Goal: Information Seeking & Learning: Learn about a topic

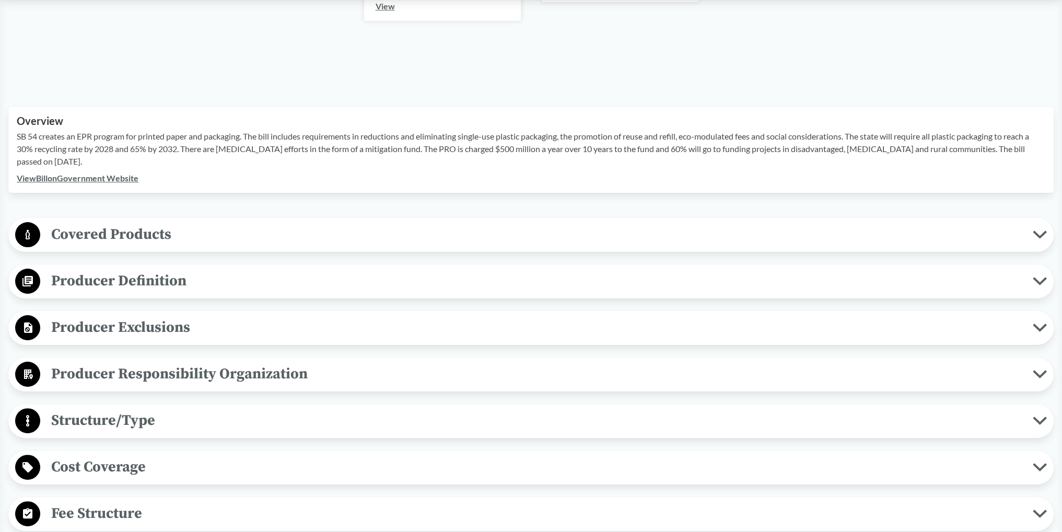
scroll to position [278, 0]
click at [284, 225] on span "Covered Products" at bounding box center [536, 234] width 993 height 24
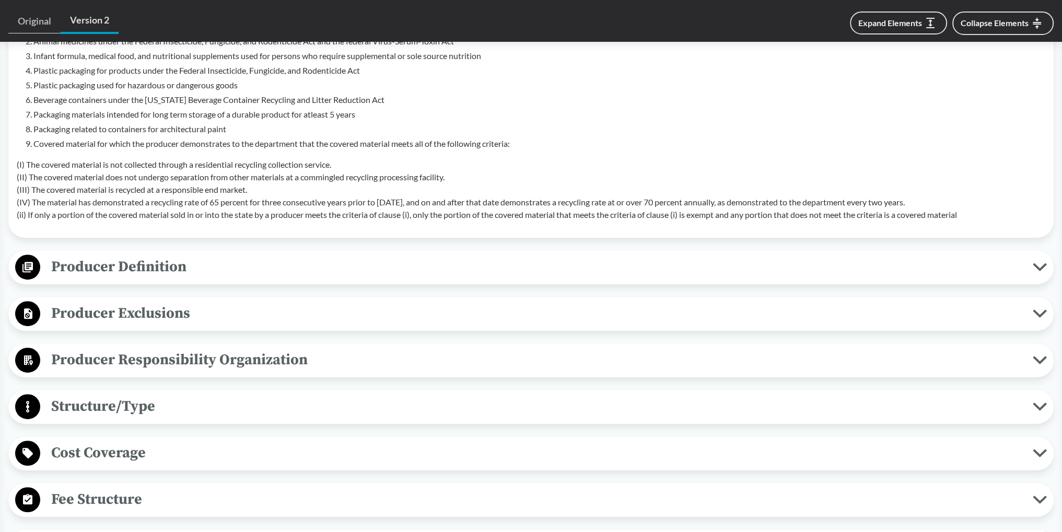
scroll to position [348, 0]
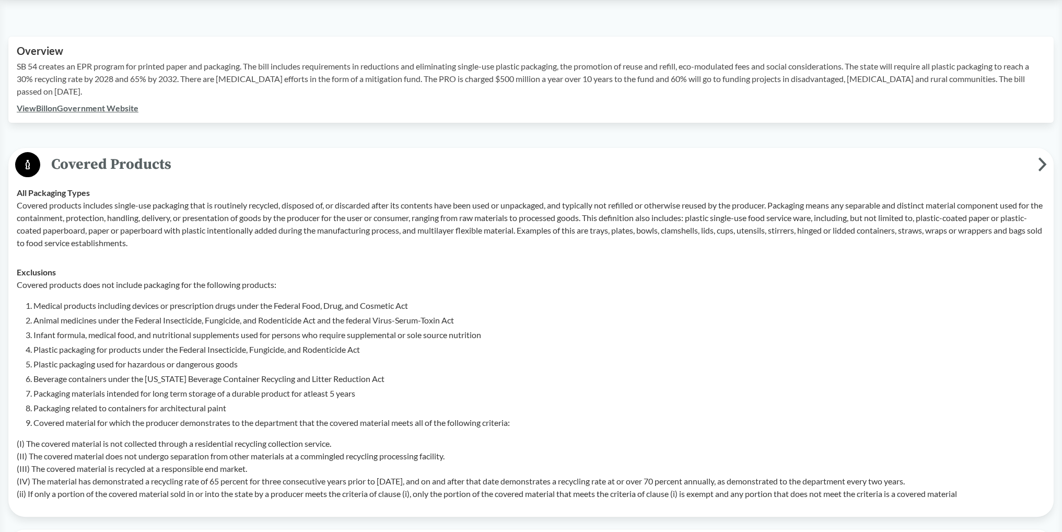
click at [203, 153] on span "Covered Products" at bounding box center [539, 165] width 998 height 24
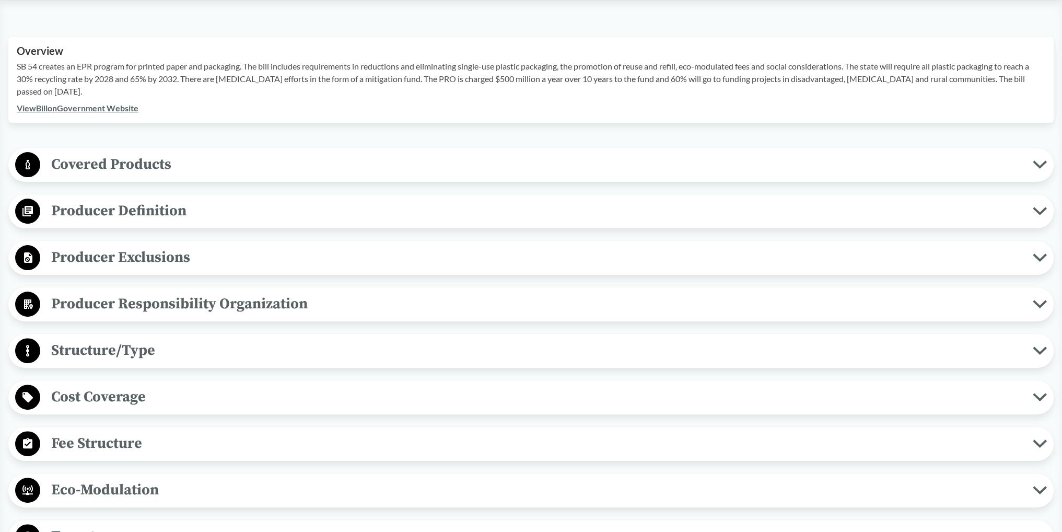
click at [156, 169] on span "Covered Products" at bounding box center [536, 165] width 993 height 24
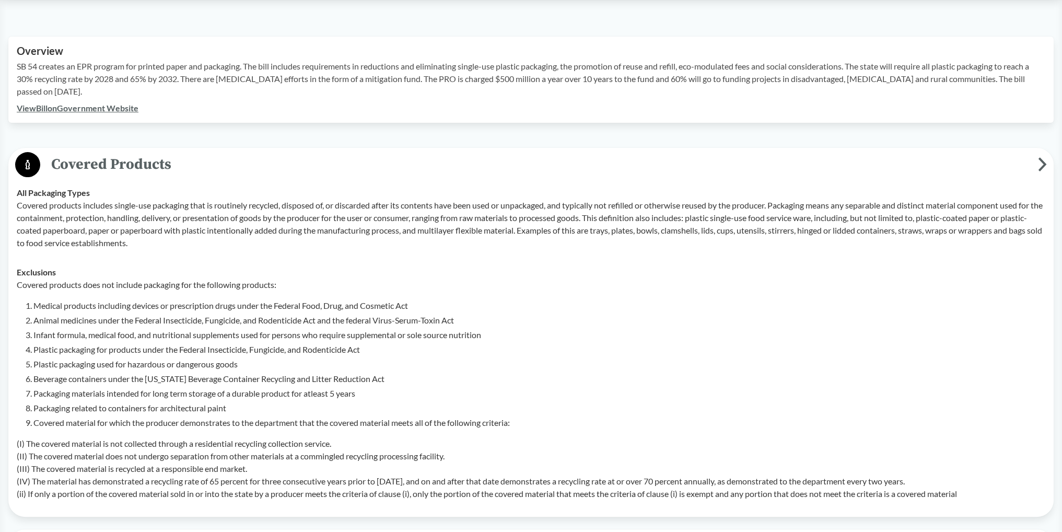
click at [148, 166] on span "Covered Products" at bounding box center [539, 165] width 998 height 24
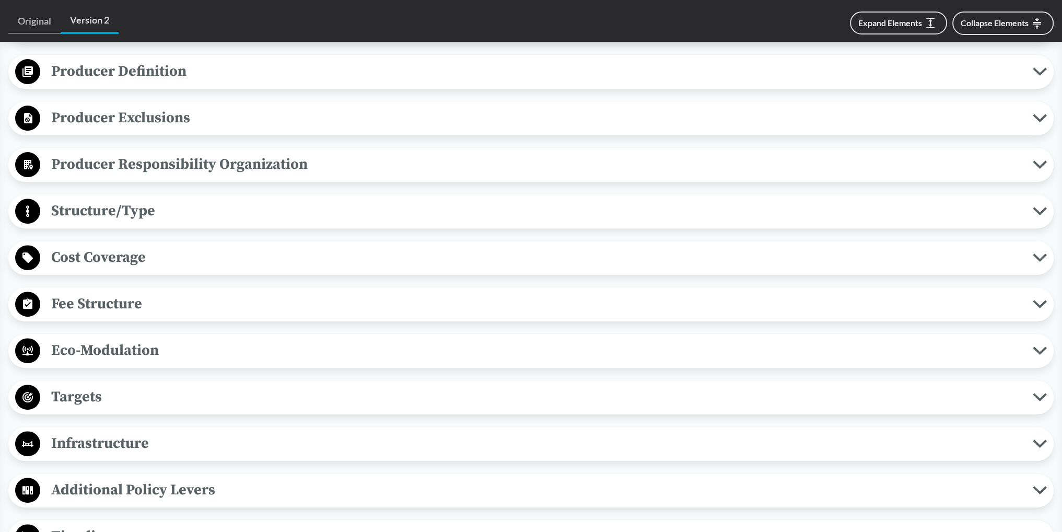
scroll to position [557, 0]
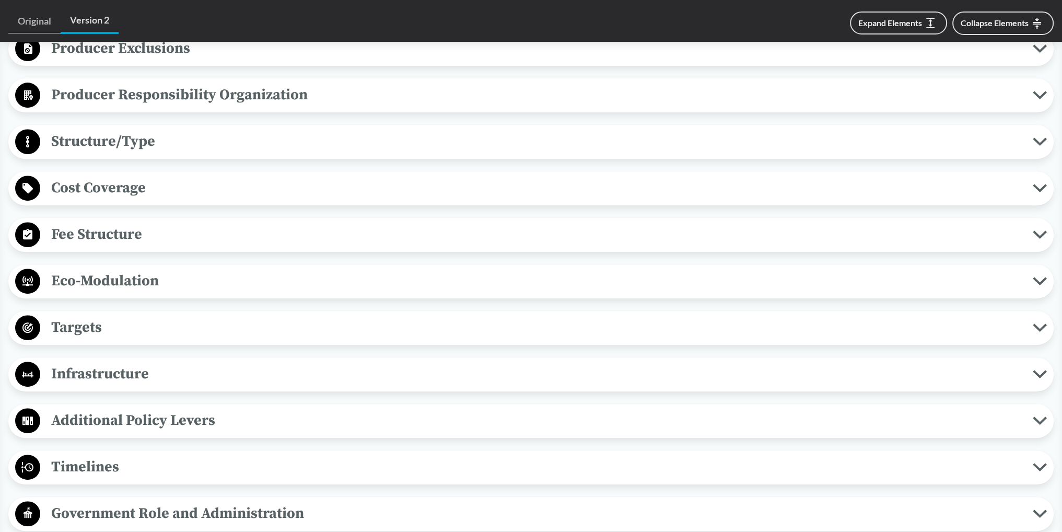
click at [170, 190] on span "Cost Coverage" at bounding box center [536, 188] width 993 height 24
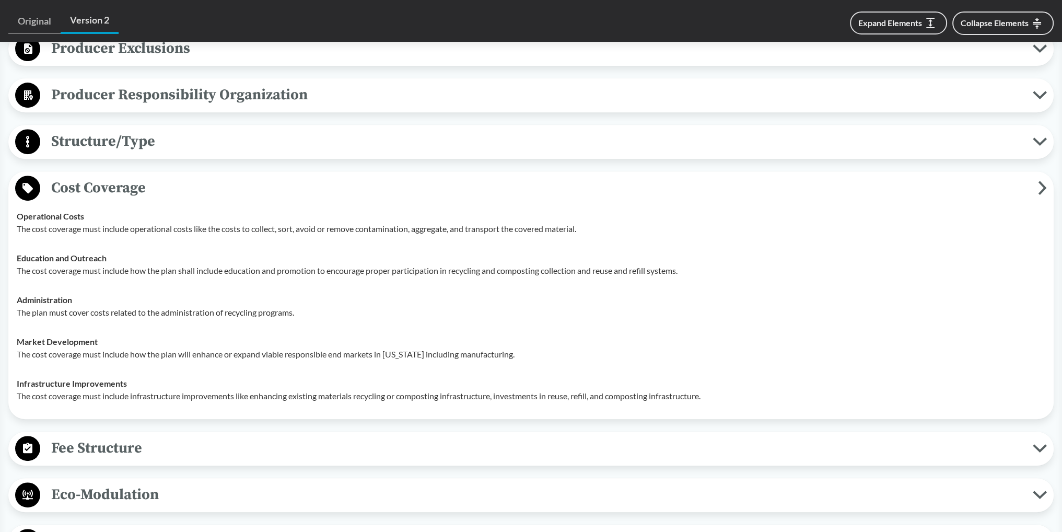
click at [170, 190] on span "Cost Coverage" at bounding box center [539, 188] width 998 height 24
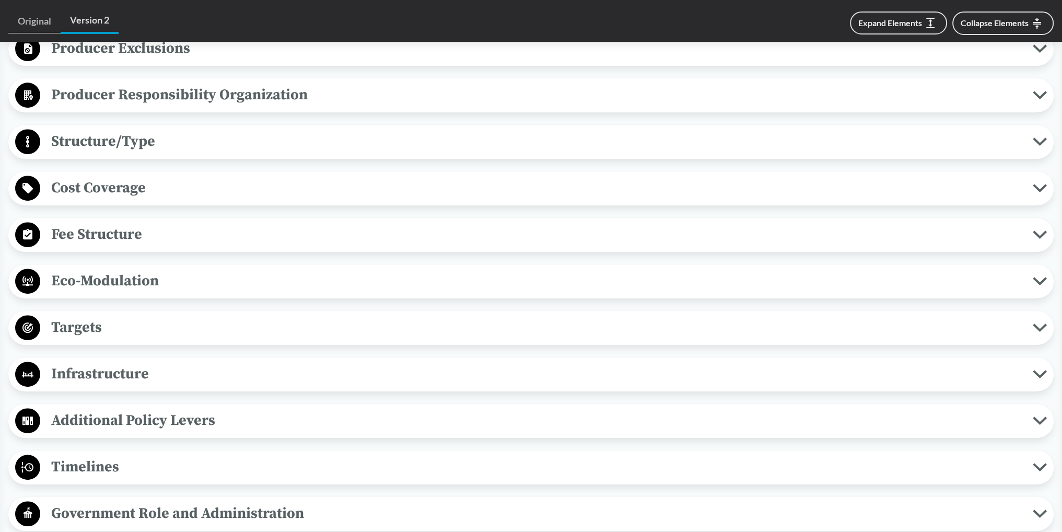
click at [145, 238] on span "Fee Structure" at bounding box center [536, 235] width 993 height 24
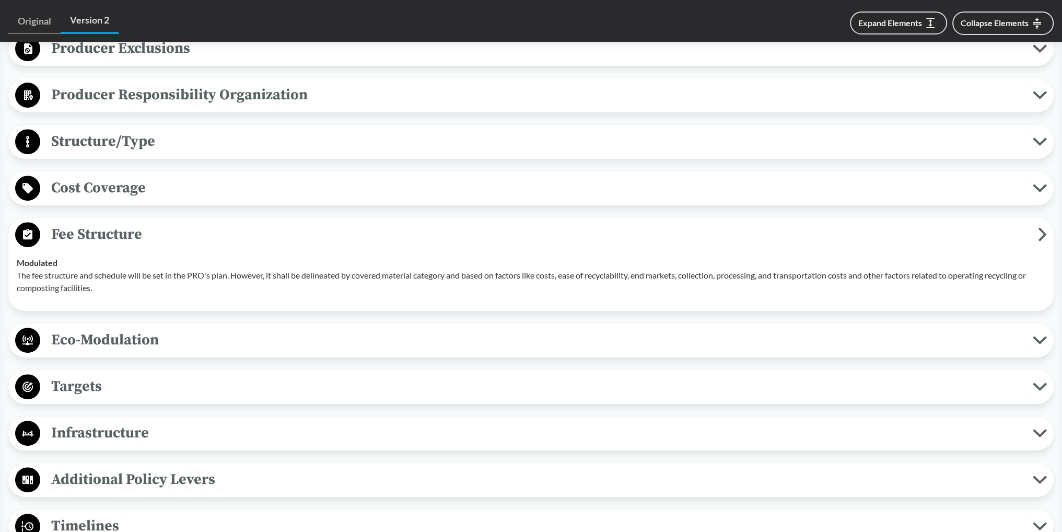
click at [141, 235] on span "Fee Structure" at bounding box center [539, 235] width 998 height 24
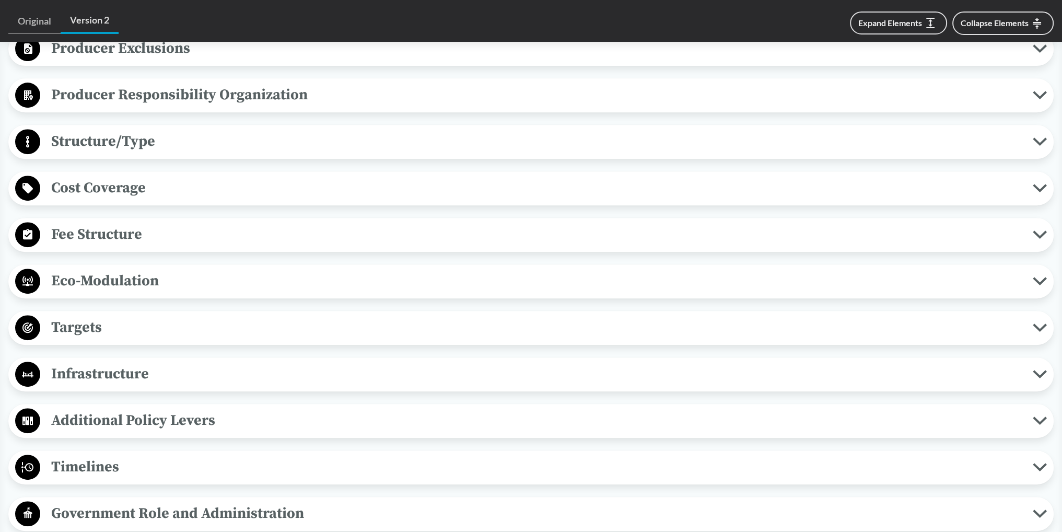
click at [157, 265] on div "Eco-Modulation Recycled Content The fees must incentivize high level of PCR mat…" at bounding box center [530, 281] width 1045 height 34
click at [155, 281] on span "Eco-Modulation" at bounding box center [536, 281] width 993 height 24
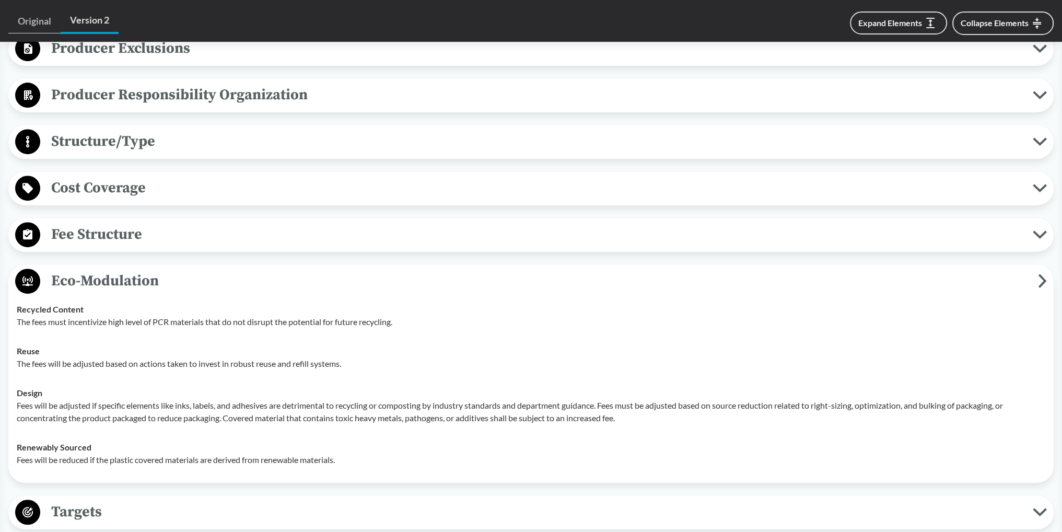
scroll to position [627, 0]
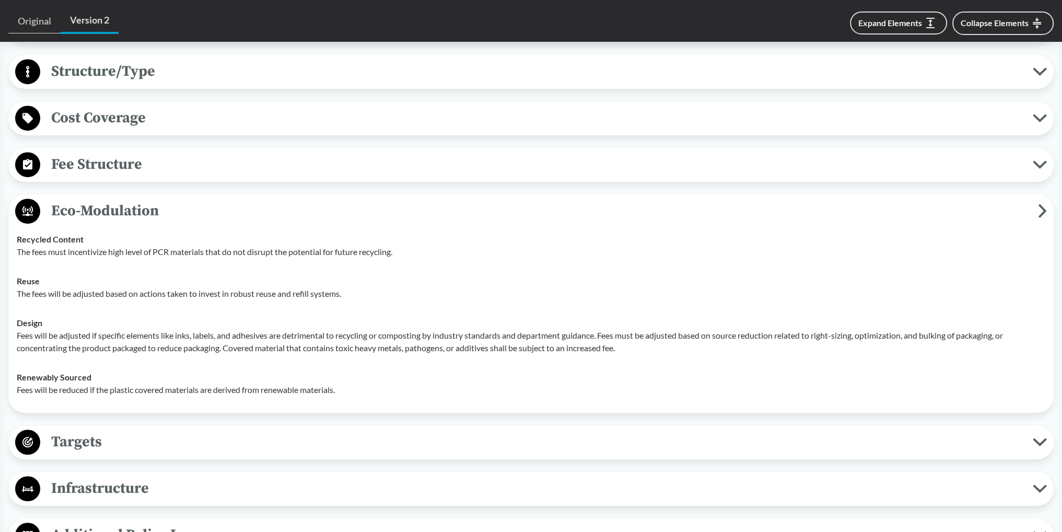
click at [115, 199] on span "Eco-Modulation" at bounding box center [539, 211] width 998 height 24
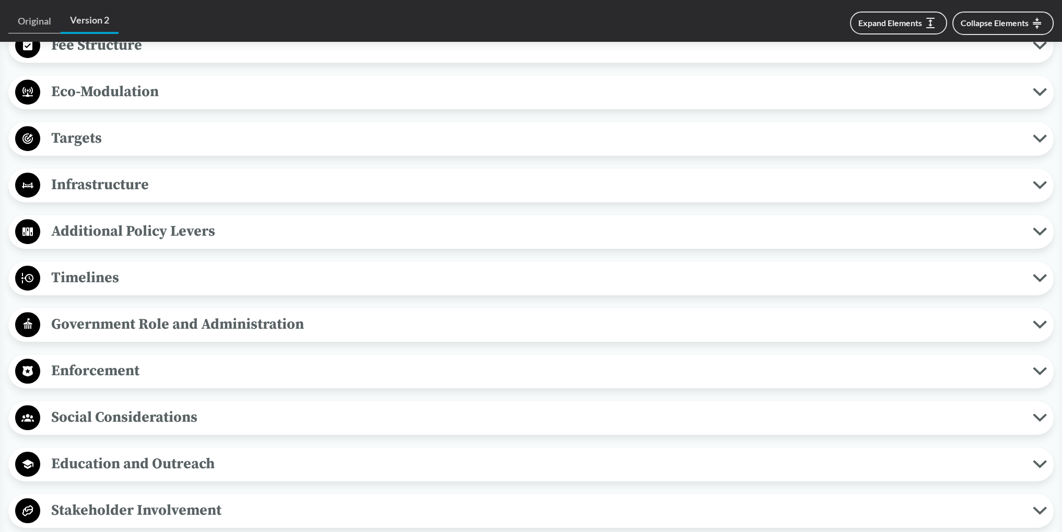
scroll to position [766, 0]
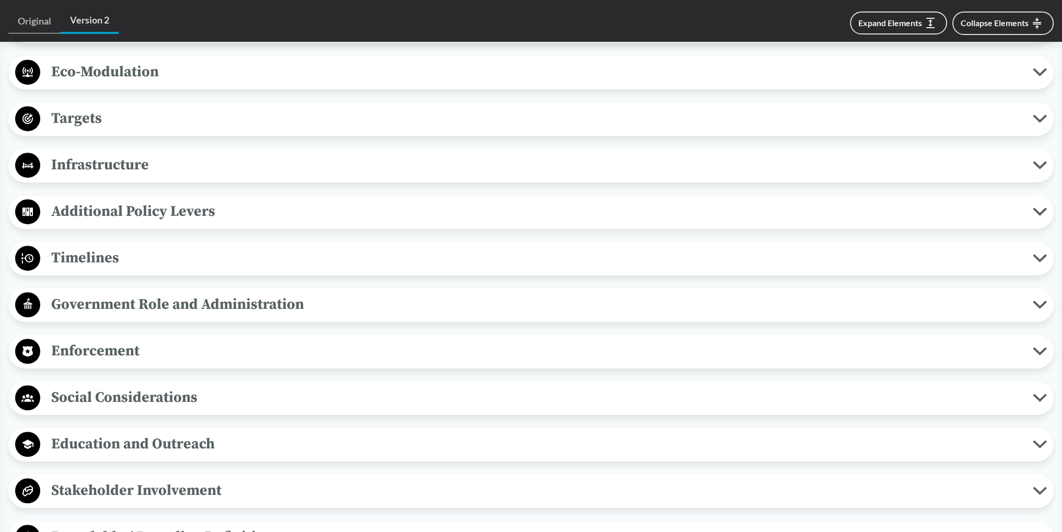
click at [142, 246] on span "Timelines" at bounding box center [536, 258] width 993 height 24
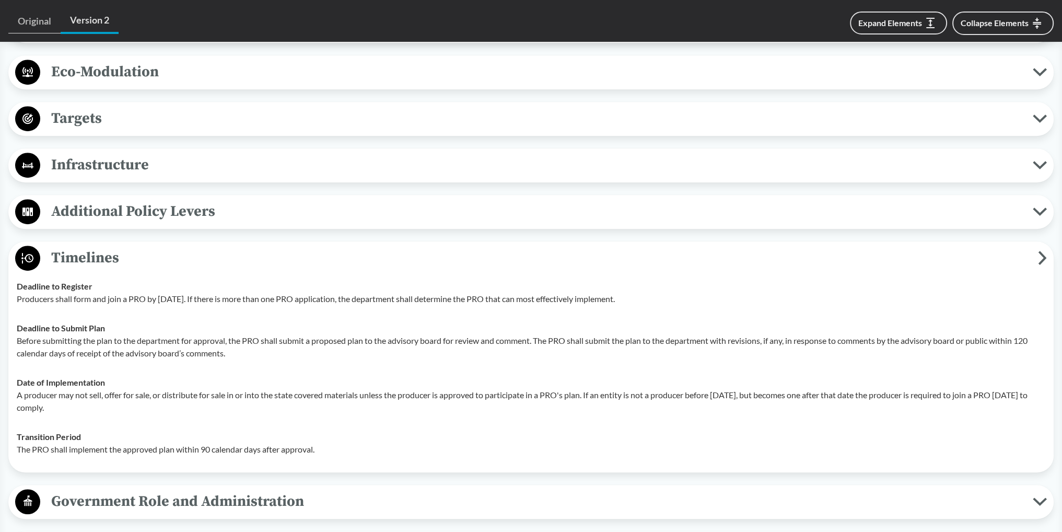
click at [121, 258] on span "Timelines" at bounding box center [539, 258] width 998 height 24
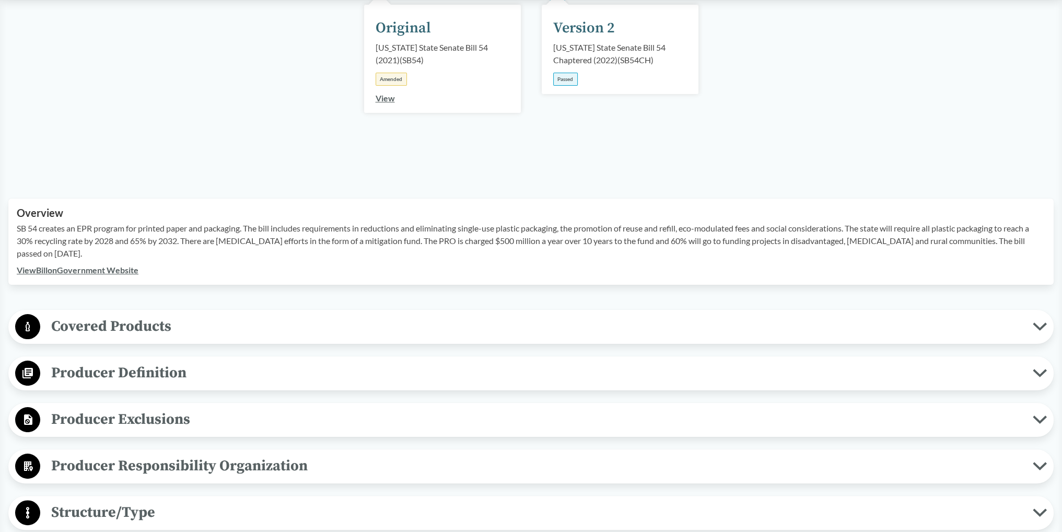
scroll to position [0, 0]
